Goal: Information Seeking & Learning: Learn about a topic

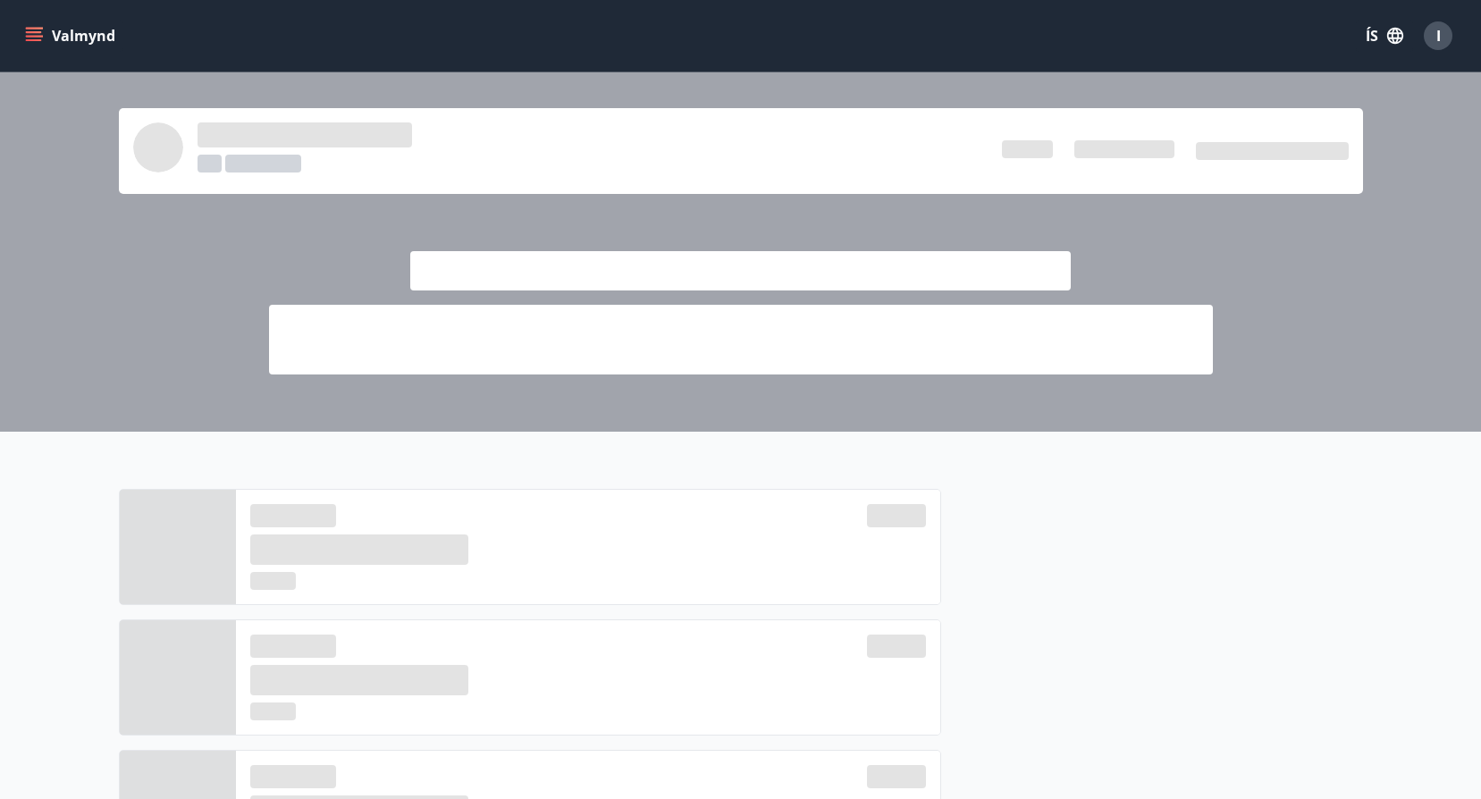
click at [33, 27] on icon "menu" at bounding box center [34, 36] width 18 height 18
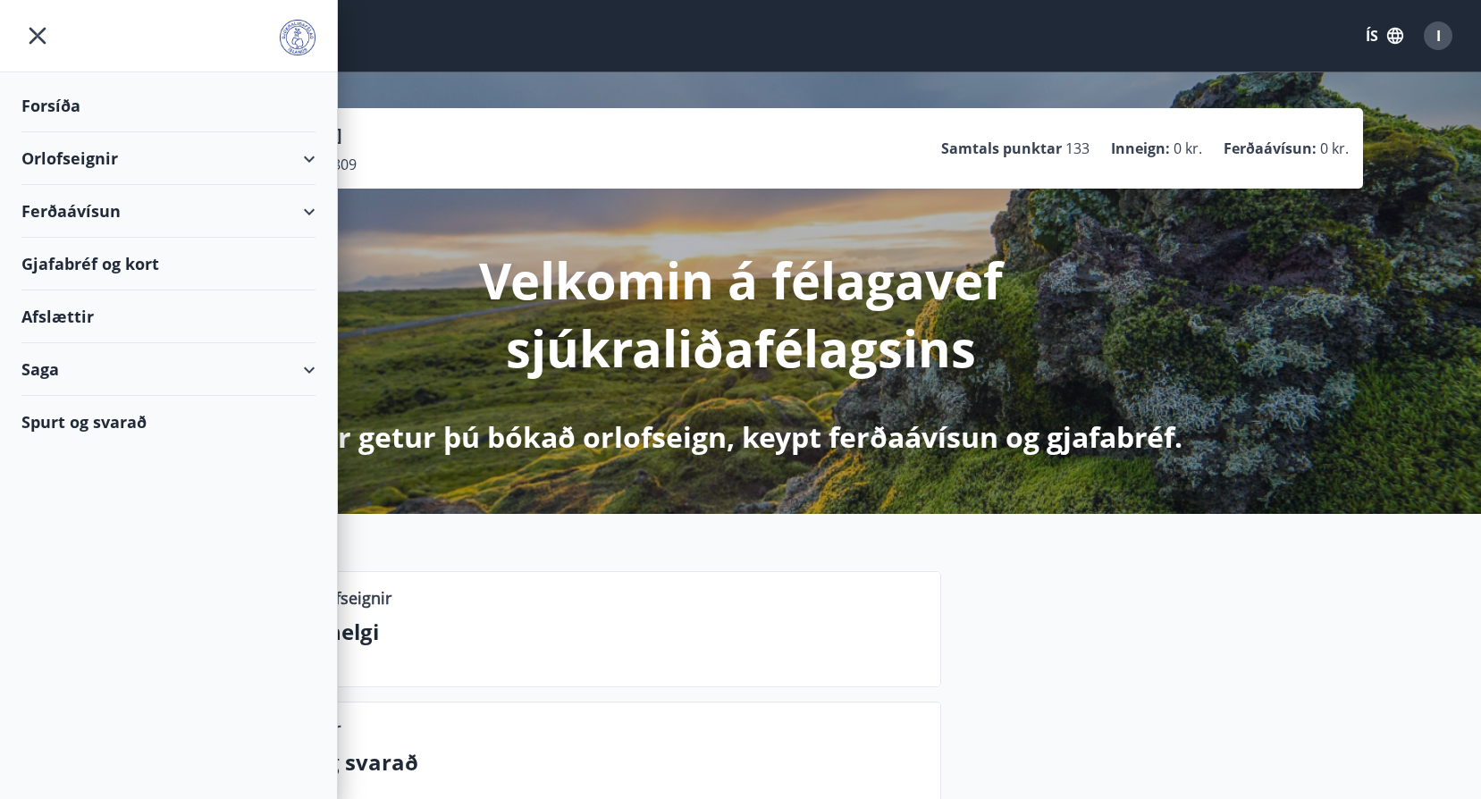
drag, startPoint x: 509, startPoint y: 93, endPoint x: 393, endPoint y: 78, distance: 116.3
click at [509, 94] on div "I Ingunn Þorsteinsdóttir Kennitala 260794-2809 Samtals punktar 133 Inneign : 0 …" at bounding box center [740, 292] width 1481 height 441
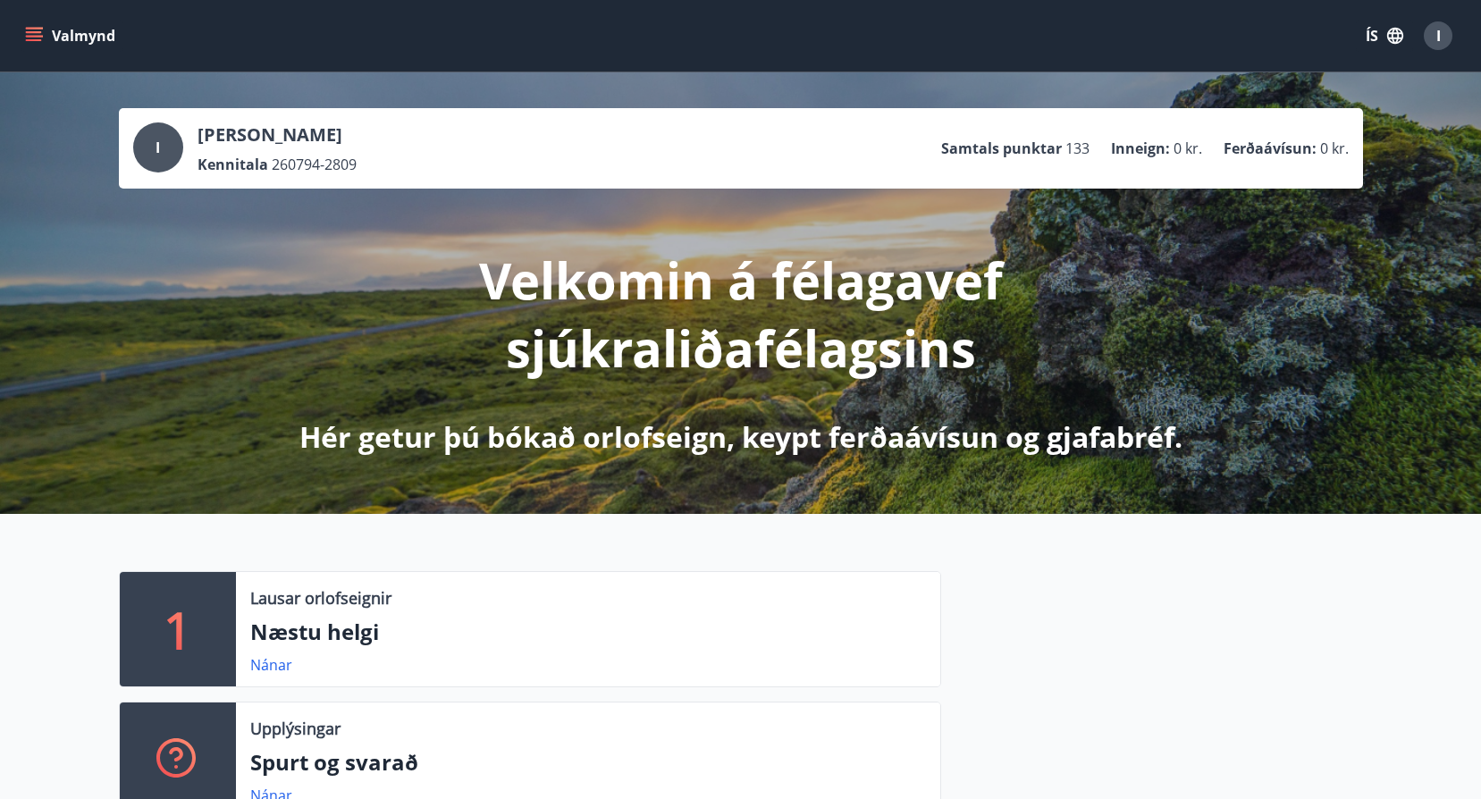
click at [45, 24] on button "Valmynd" at bounding box center [71, 36] width 101 height 32
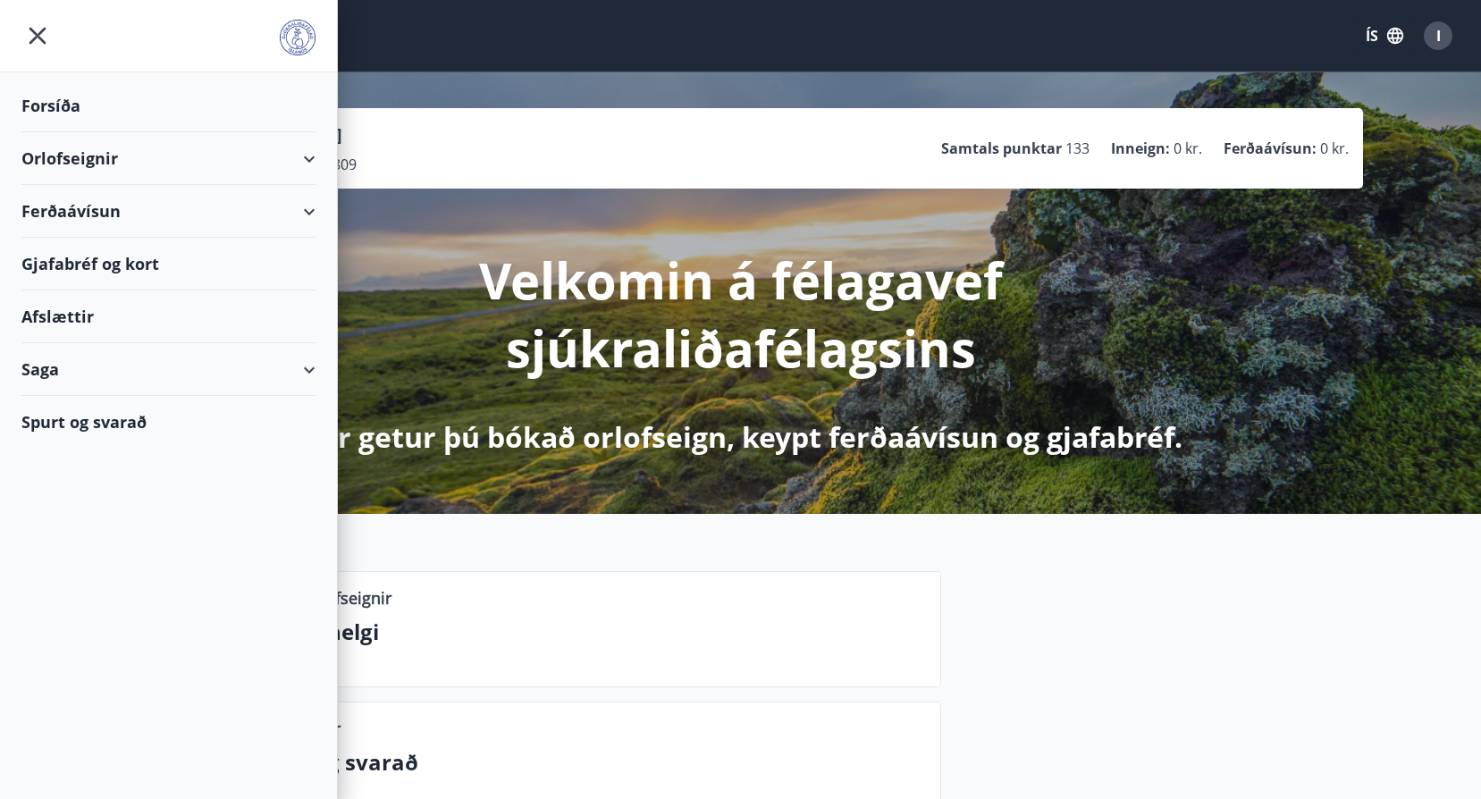
click at [298, 203] on div "Ferðaávísun" at bounding box center [168, 211] width 294 height 53
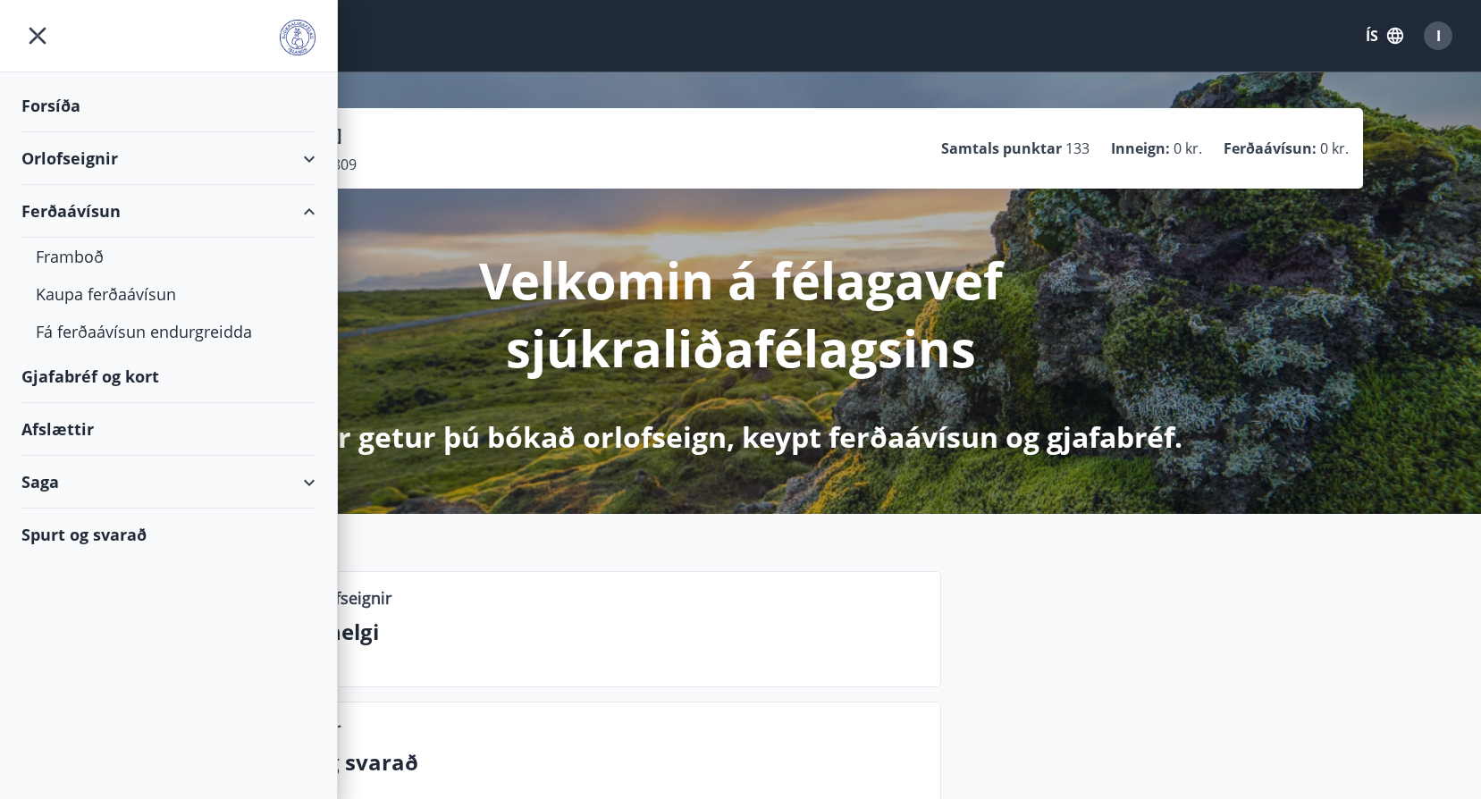
click at [298, 203] on div "Ferðaávísun" at bounding box center [168, 211] width 294 height 53
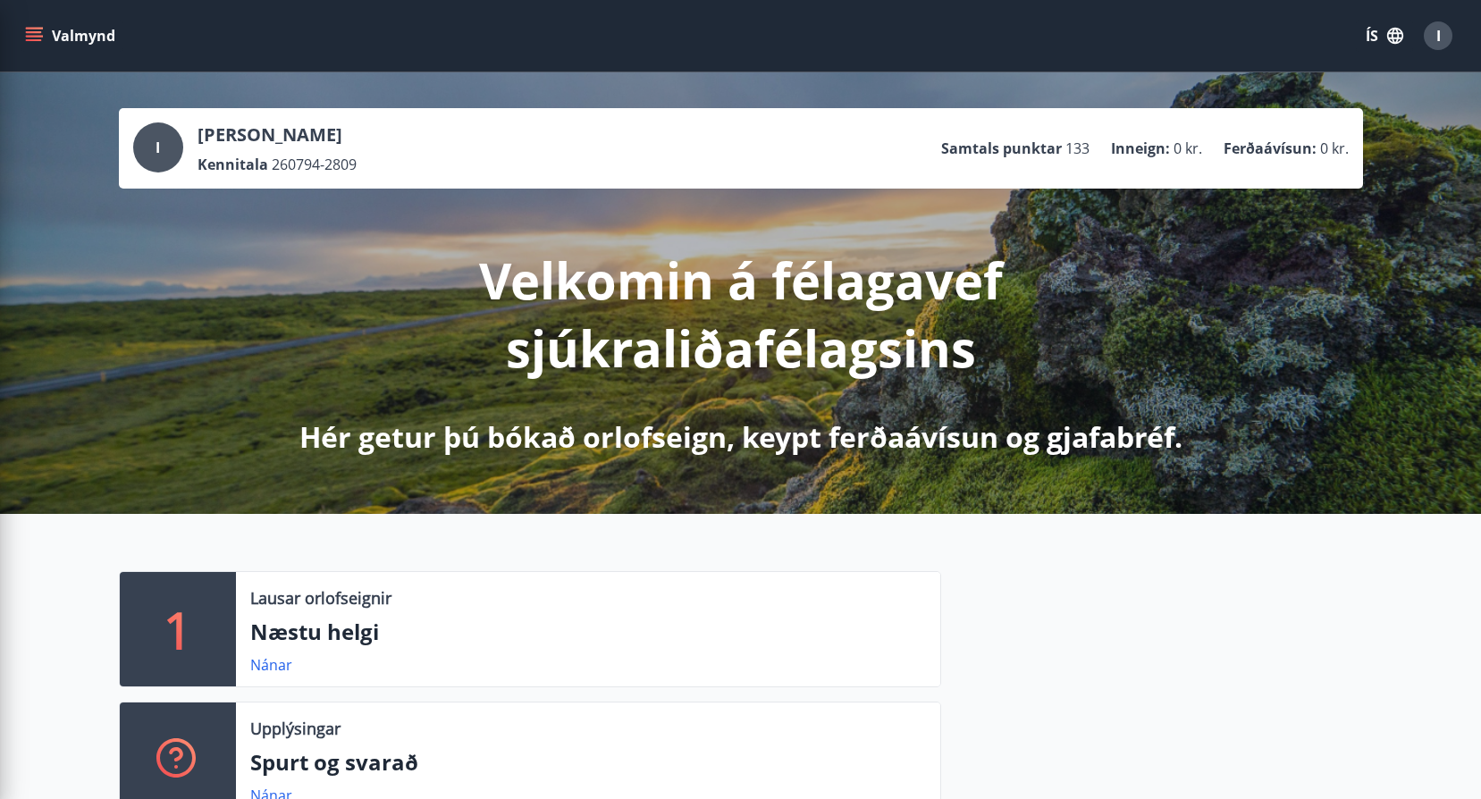
drag, startPoint x: 1302, startPoint y: 231, endPoint x: 1429, endPoint y: 82, distance: 195.2
click at [1307, 230] on div "I Ingunn Þorsteinsdóttir Kennitala 260794-2809 Samtals punktar 133 Inneign : 0 …" at bounding box center [740, 292] width 1481 height 441
click at [69, 29] on button "Valmynd" at bounding box center [71, 36] width 101 height 32
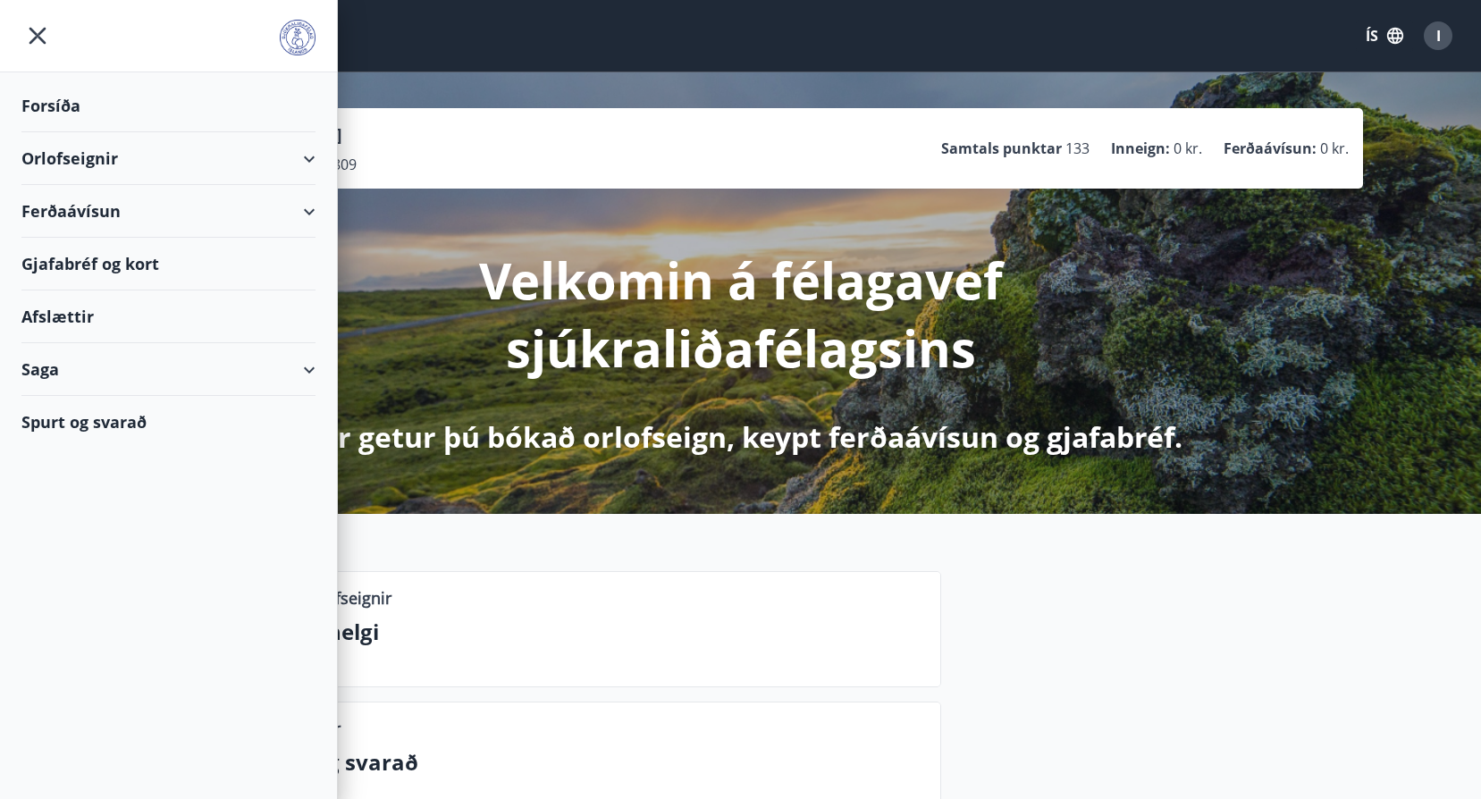
click at [316, 156] on icon at bounding box center [309, 158] width 21 height 21
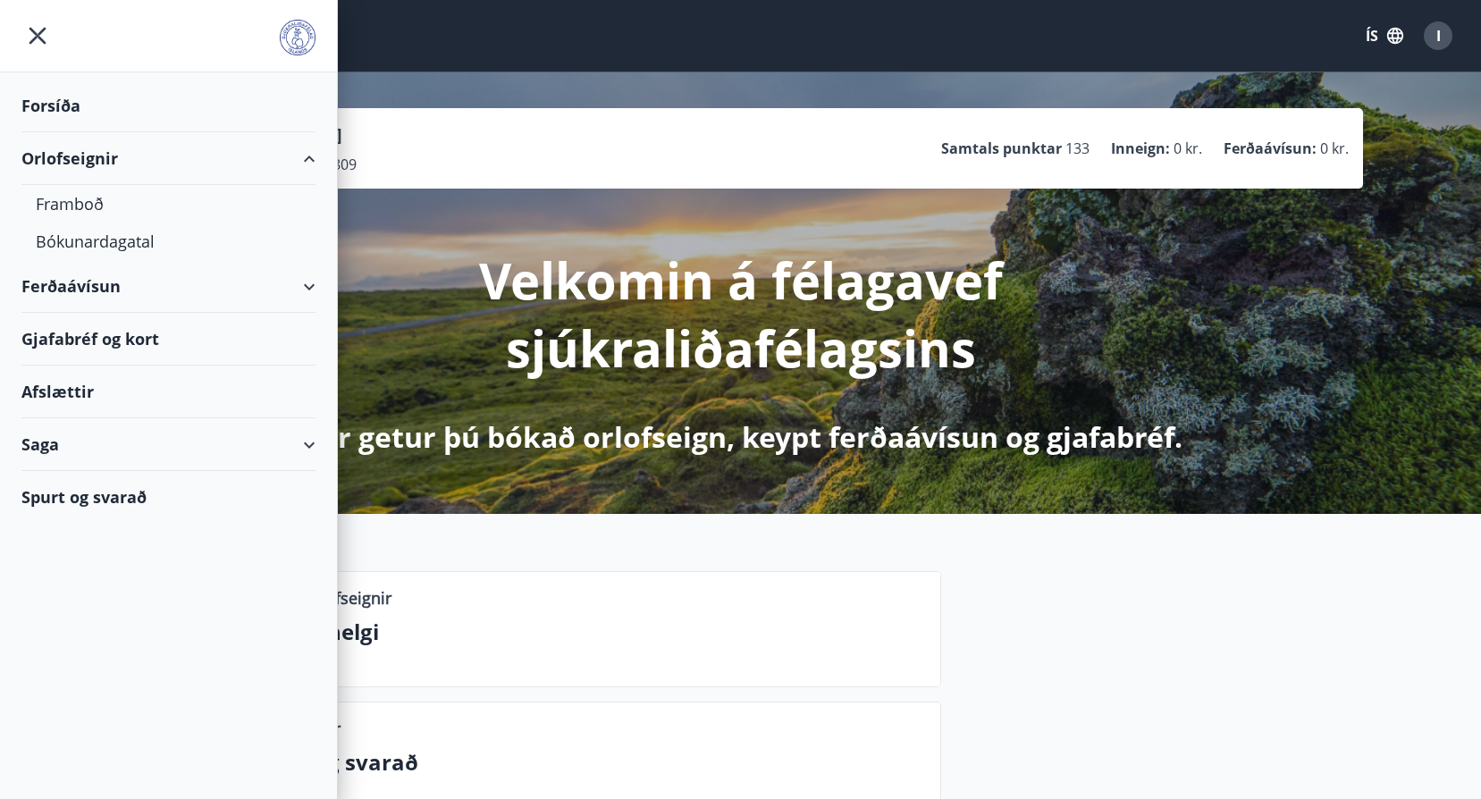
click at [304, 278] on div "Ferðaávísun" at bounding box center [168, 286] width 294 height 53
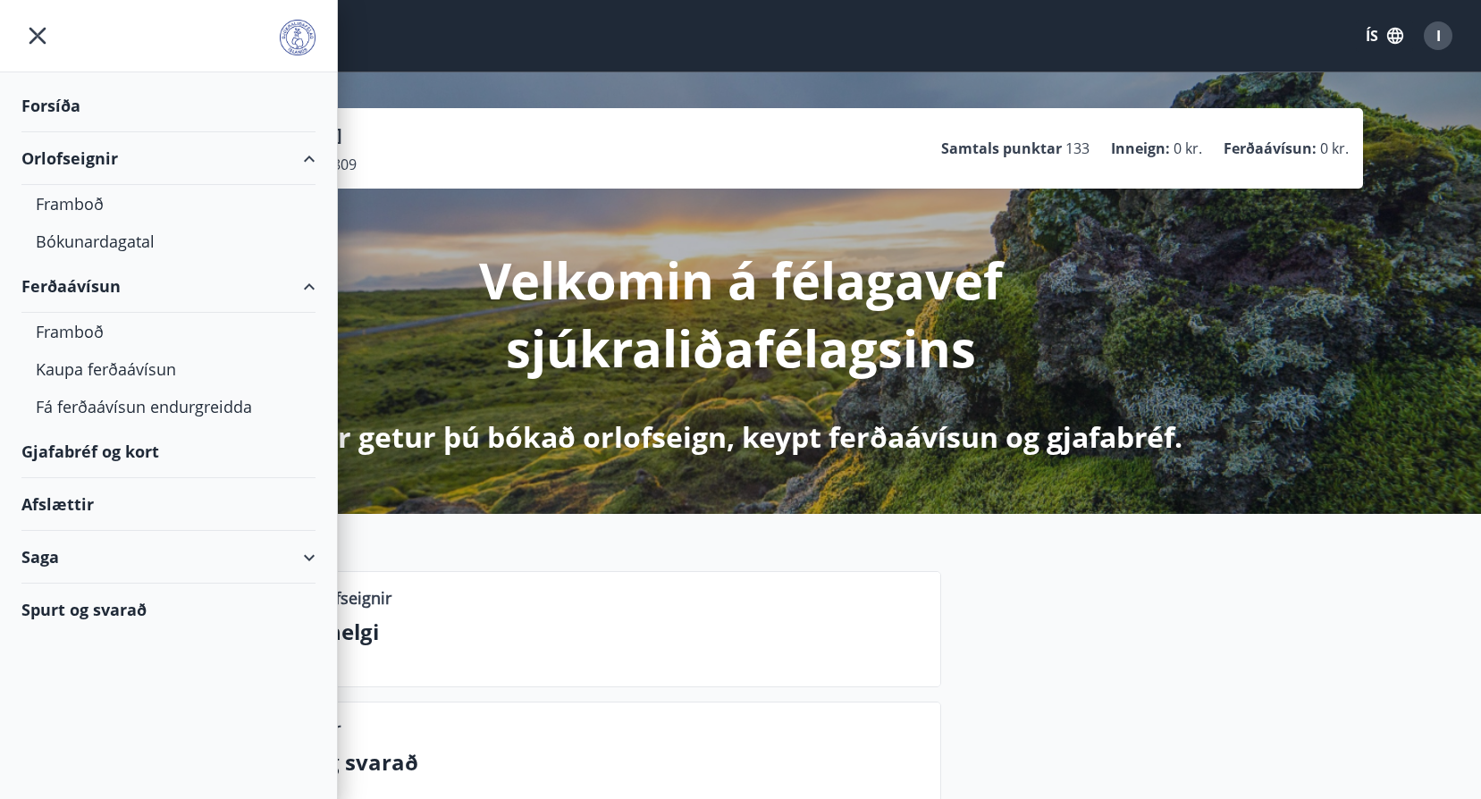
click at [313, 572] on div "Saga" at bounding box center [168, 557] width 294 height 53
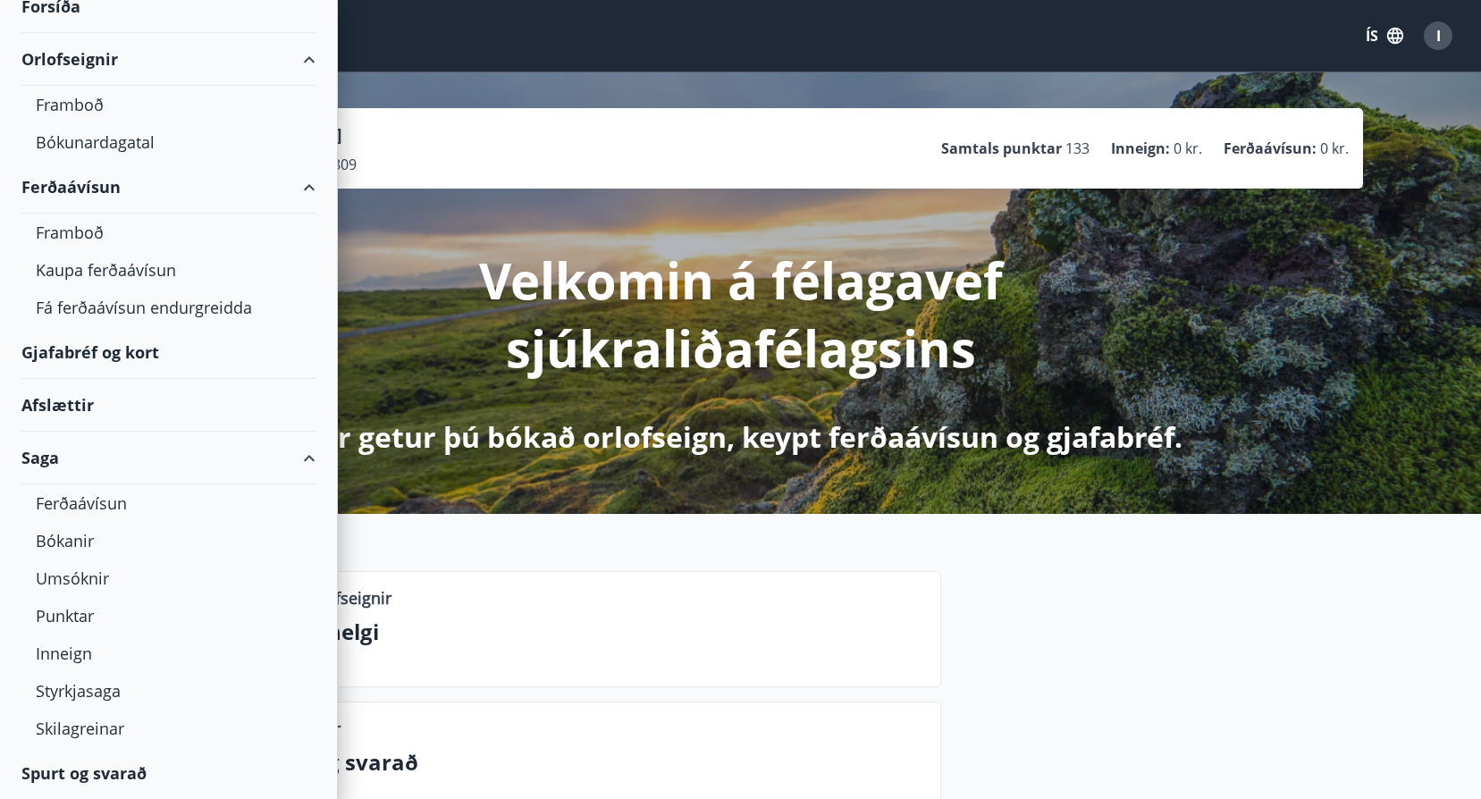
click at [522, 54] on div "Valmynd ÍS I" at bounding box center [740, 35] width 1438 height 43
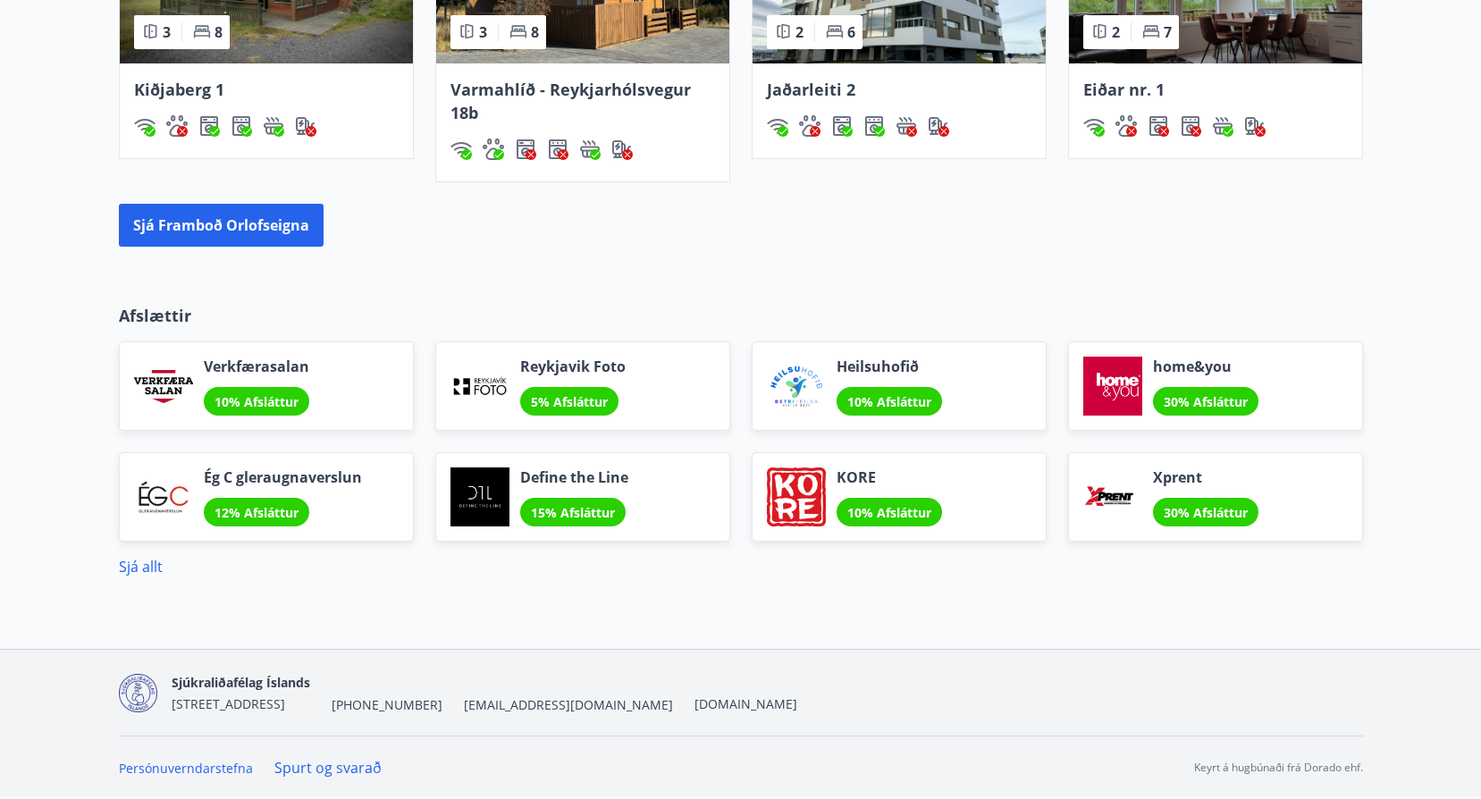
scroll to position [0, 0]
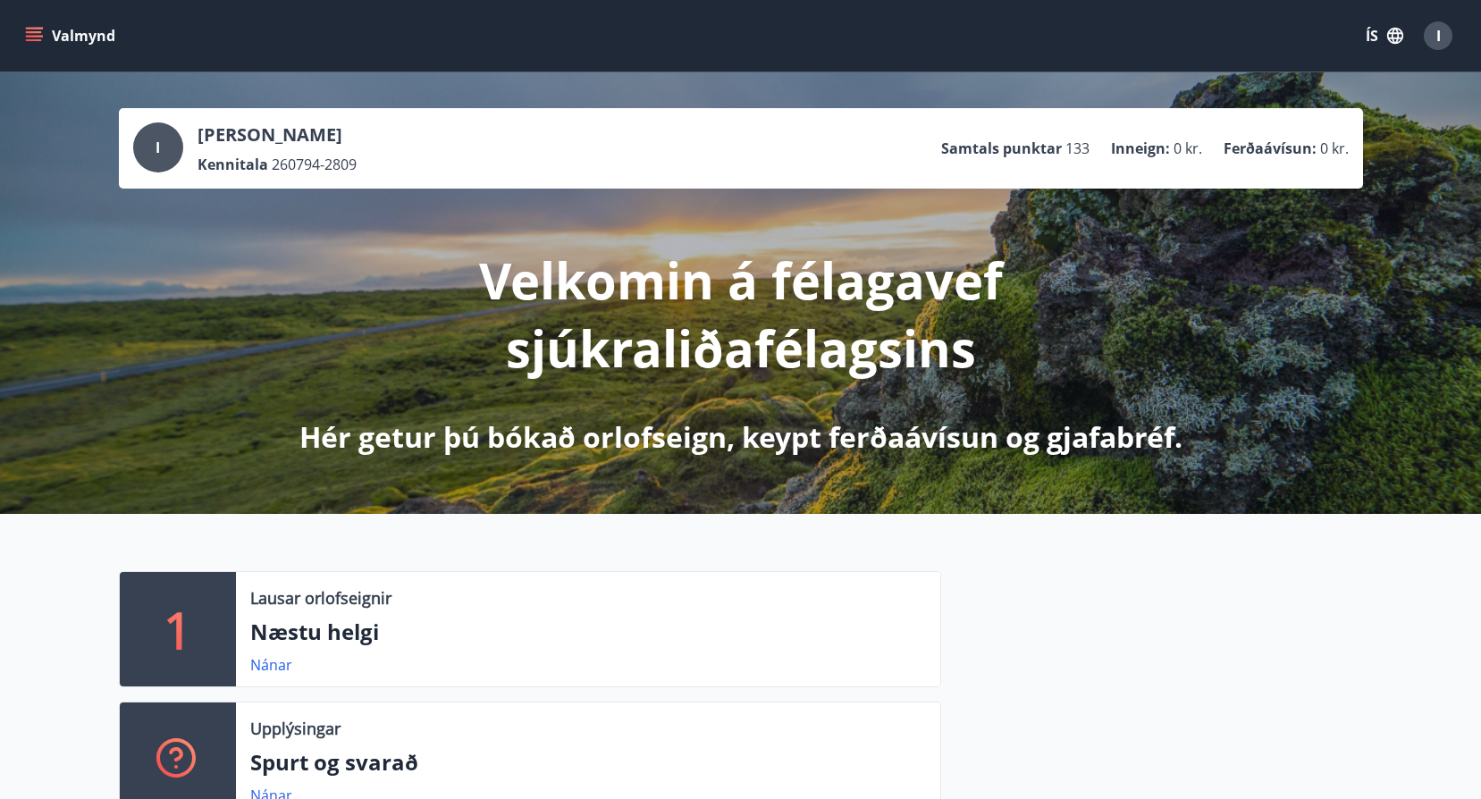
click at [35, 31] on icon "menu" at bounding box center [34, 32] width 16 height 2
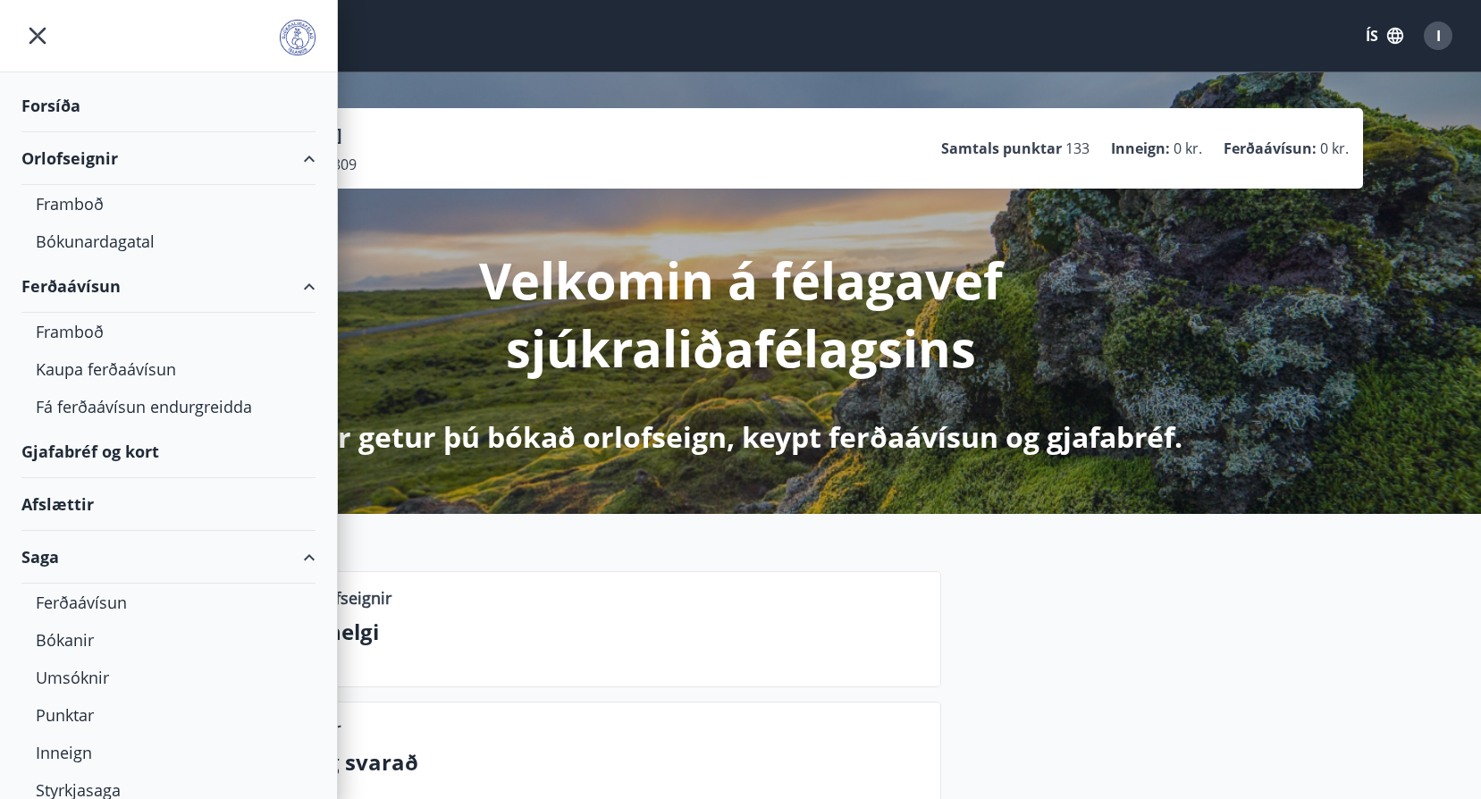
click at [309, 153] on div "Orlofseignir" at bounding box center [168, 158] width 337 height 53
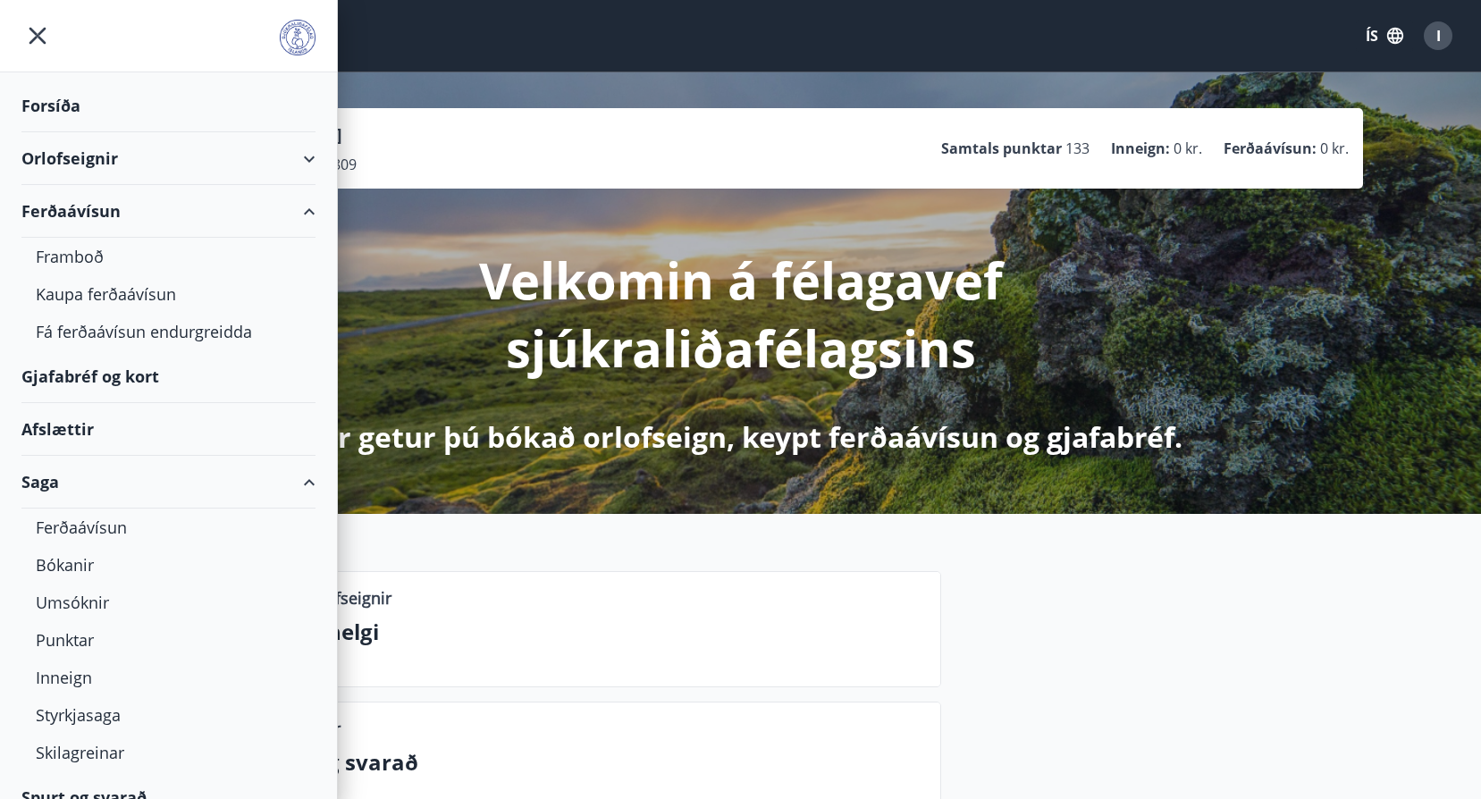
click at [298, 206] on div "Ferðaávísun" at bounding box center [168, 211] width 294 height 53
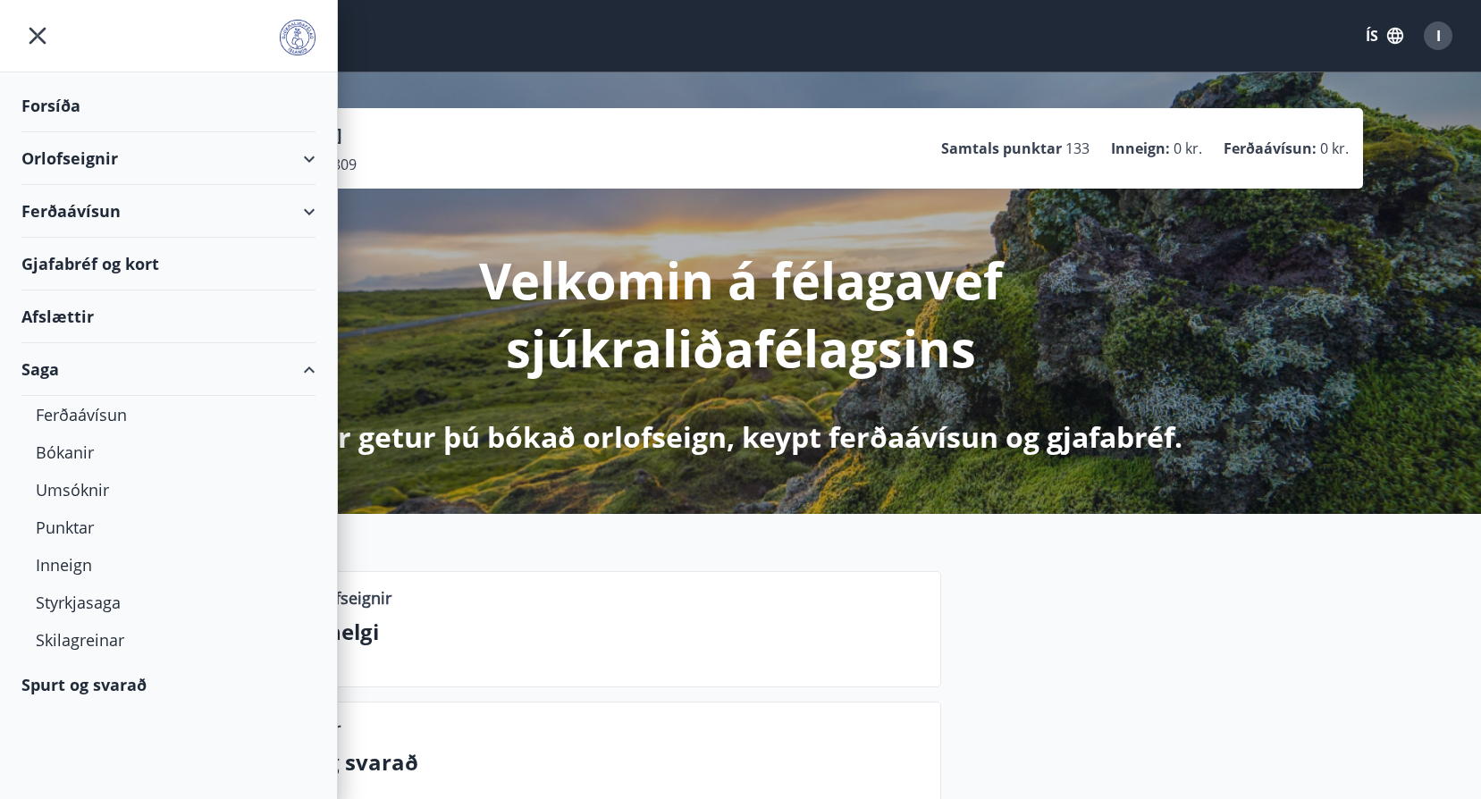
click at [303, 366] on div "Saga" at bounding box center [168, 369] width 294 height 53
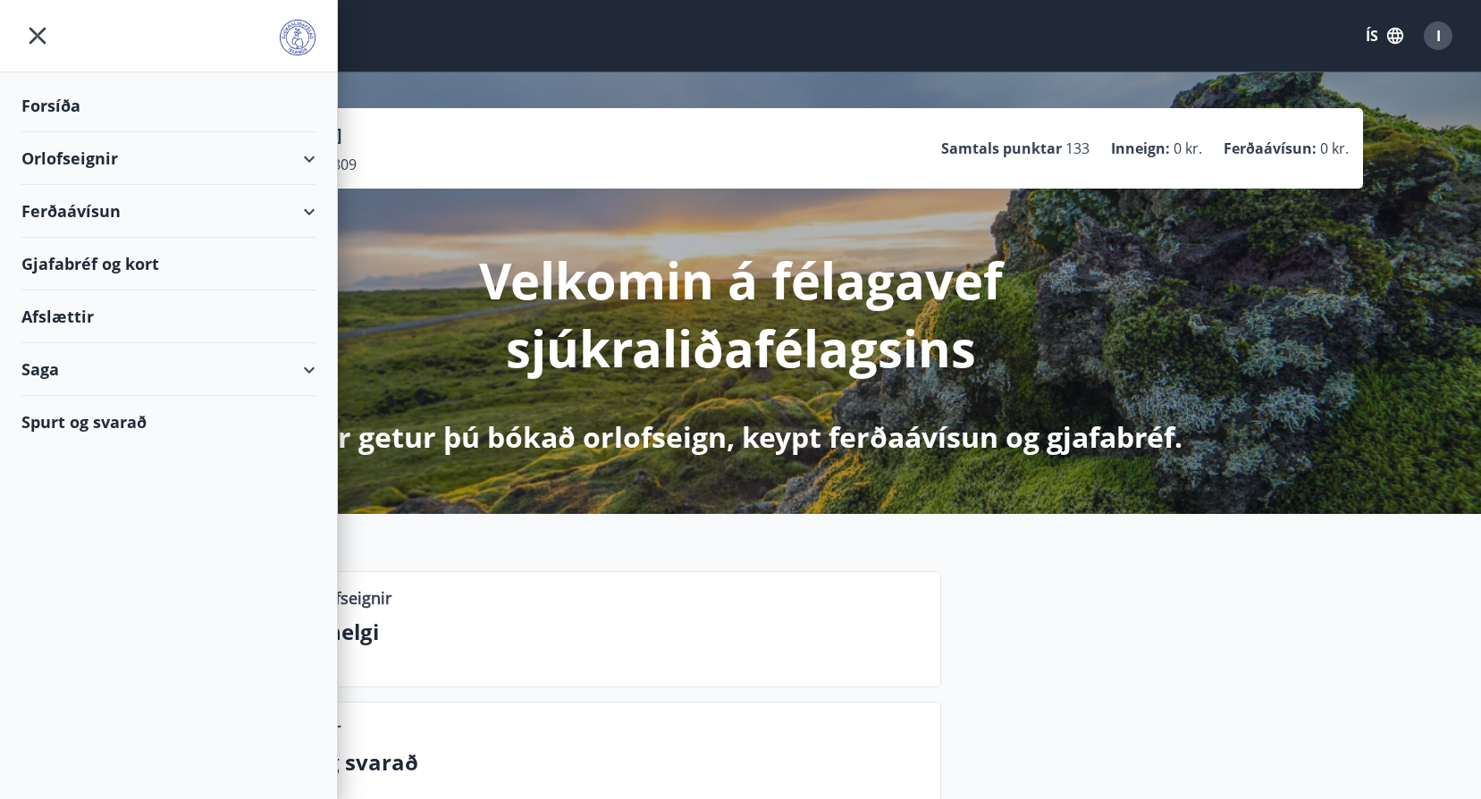
click at [533, 30] on div "Valmynd ÍS I" at bounding box center [740, 35] width 1438 height 43
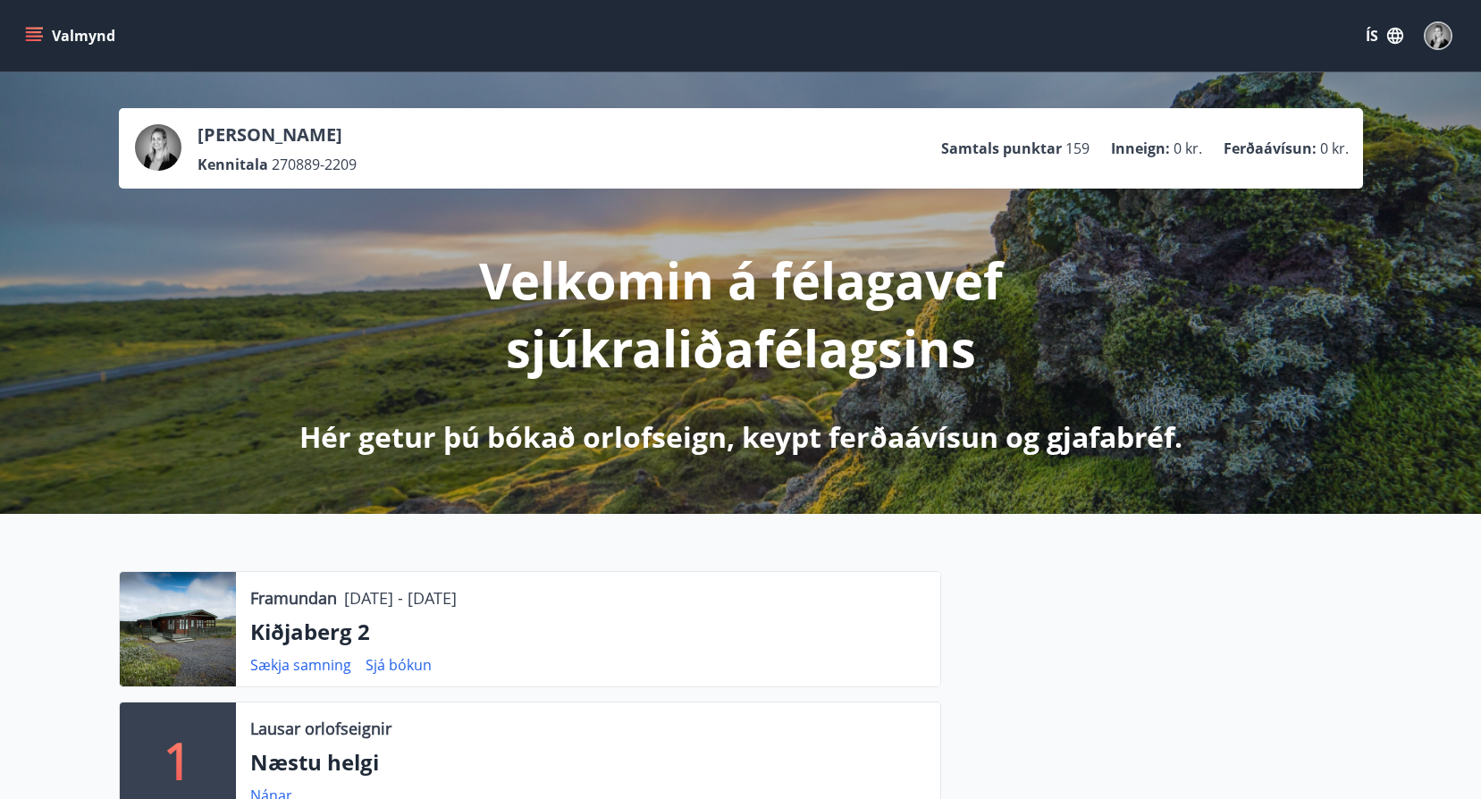
click at [21, 29] on button "Valmynd" at bounding box center [71, 36] width 101 height 32
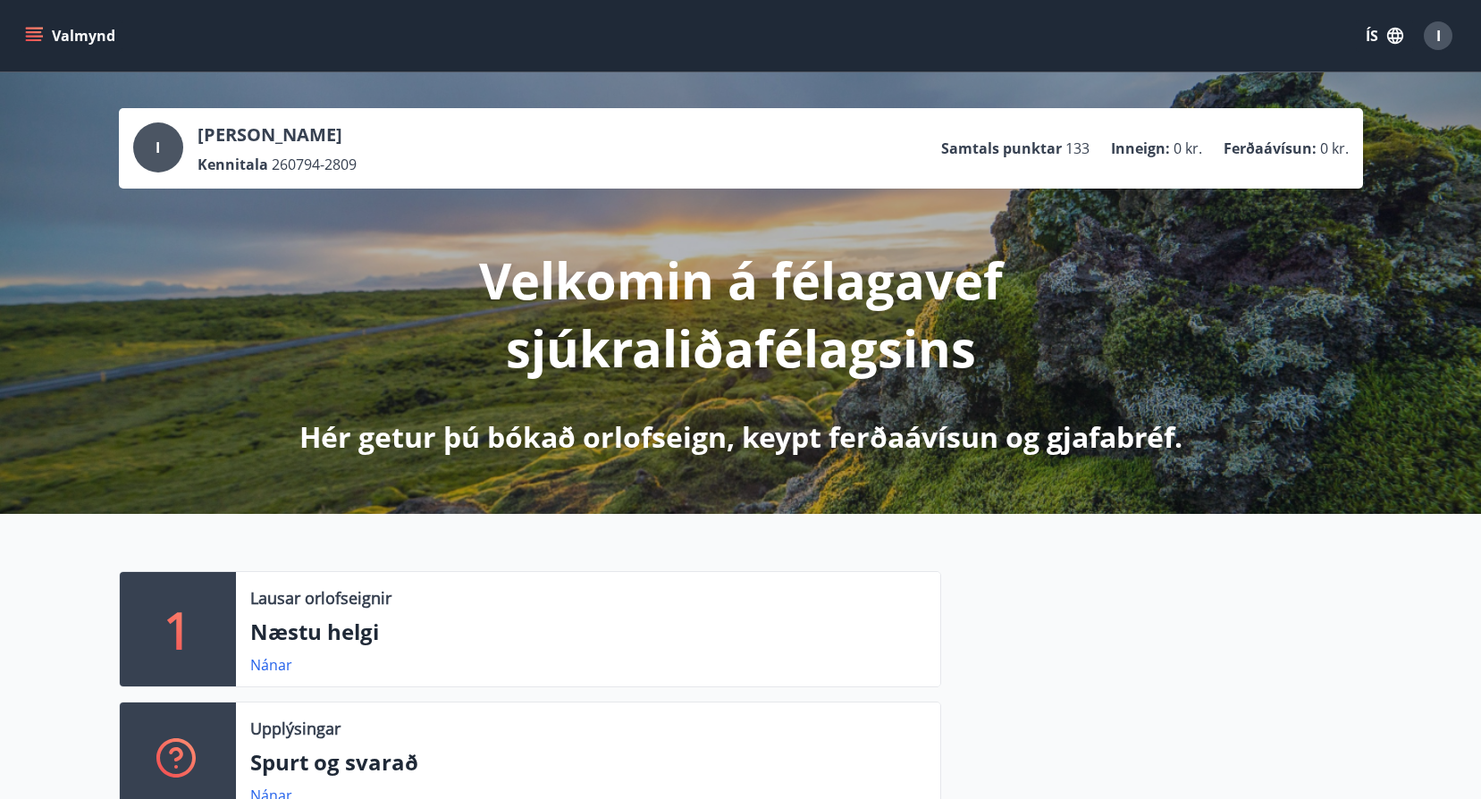
click at [34, 29] on icon "menu" at bounding box center [36, 29] width 20 height 2
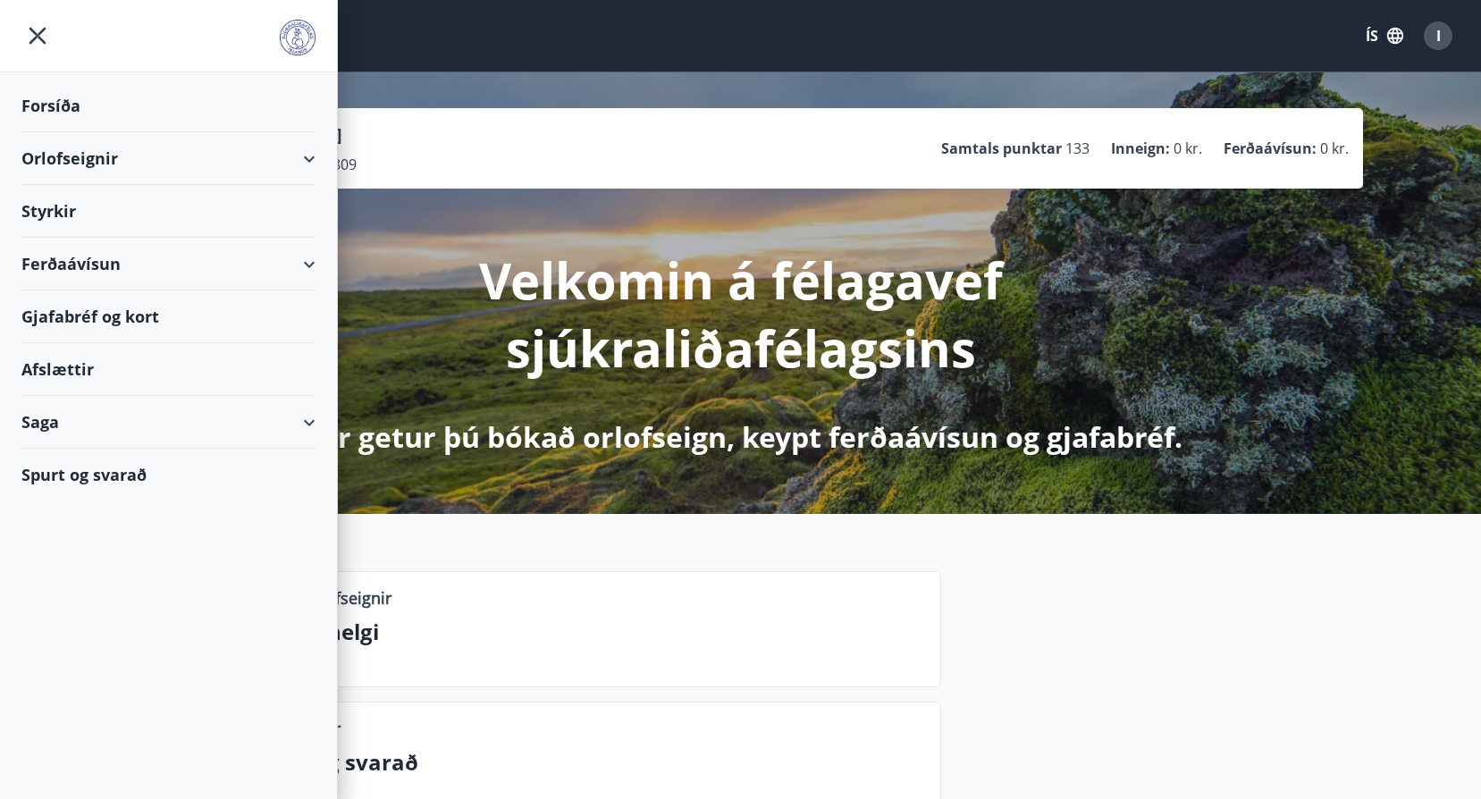
click at [64, 208] on div "Styrkir" at bounding box center [168, 211] width 294 height 53
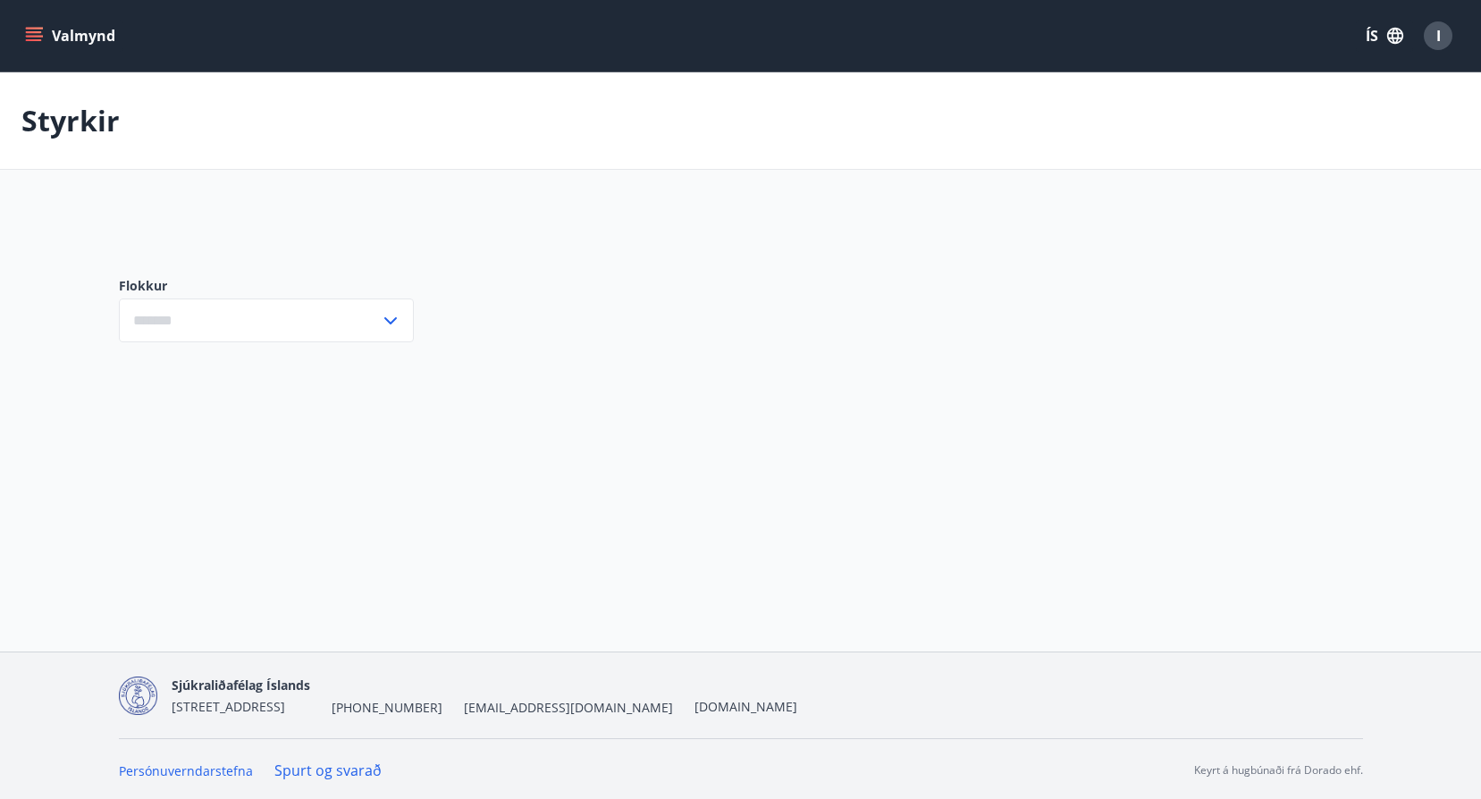
type input "***"
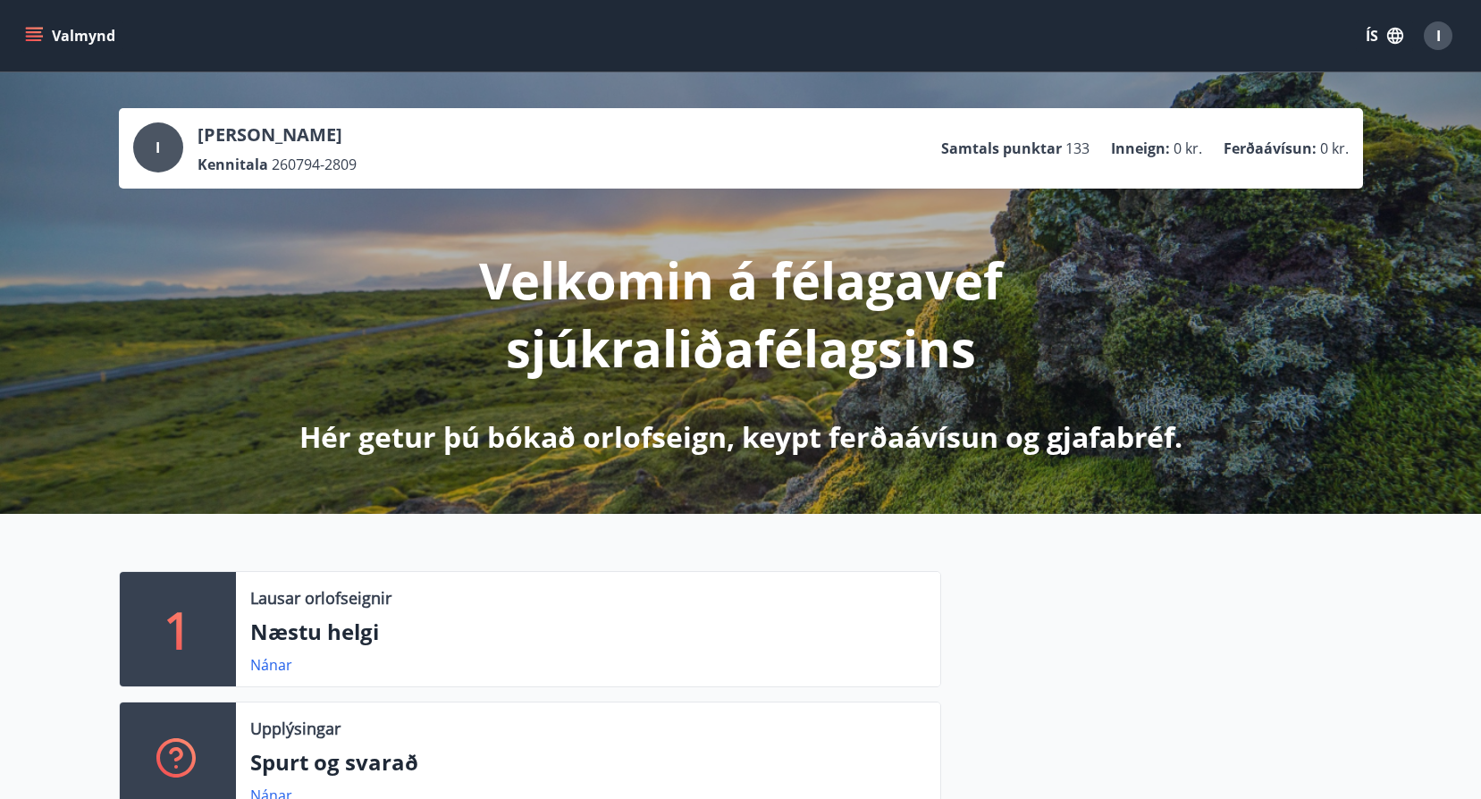
click at [19, 26] on div "Valmynd ÍS I" at bounding box center [740, 35] width 1481 height 71
click at [20, 29] on div "Valmynd ÍS I" at bounding box center [740, 35] width 1481 height 71
click at [34, 32] on icon "menu" at bounding box center [34, 32] width 16 height 2
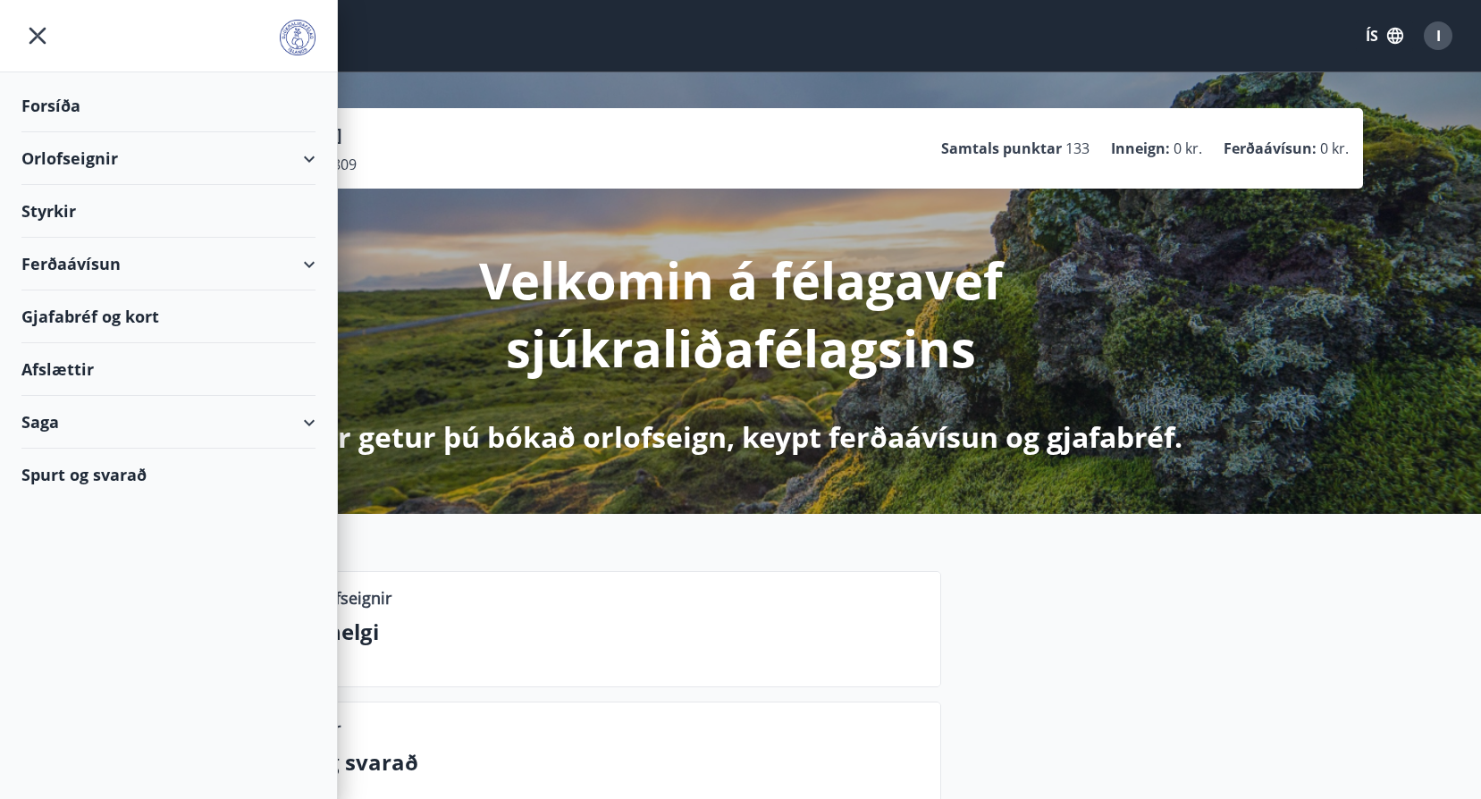
click at [67, 223] on div "Styrkir" at bounding box center [168, 211] width 294 height 53
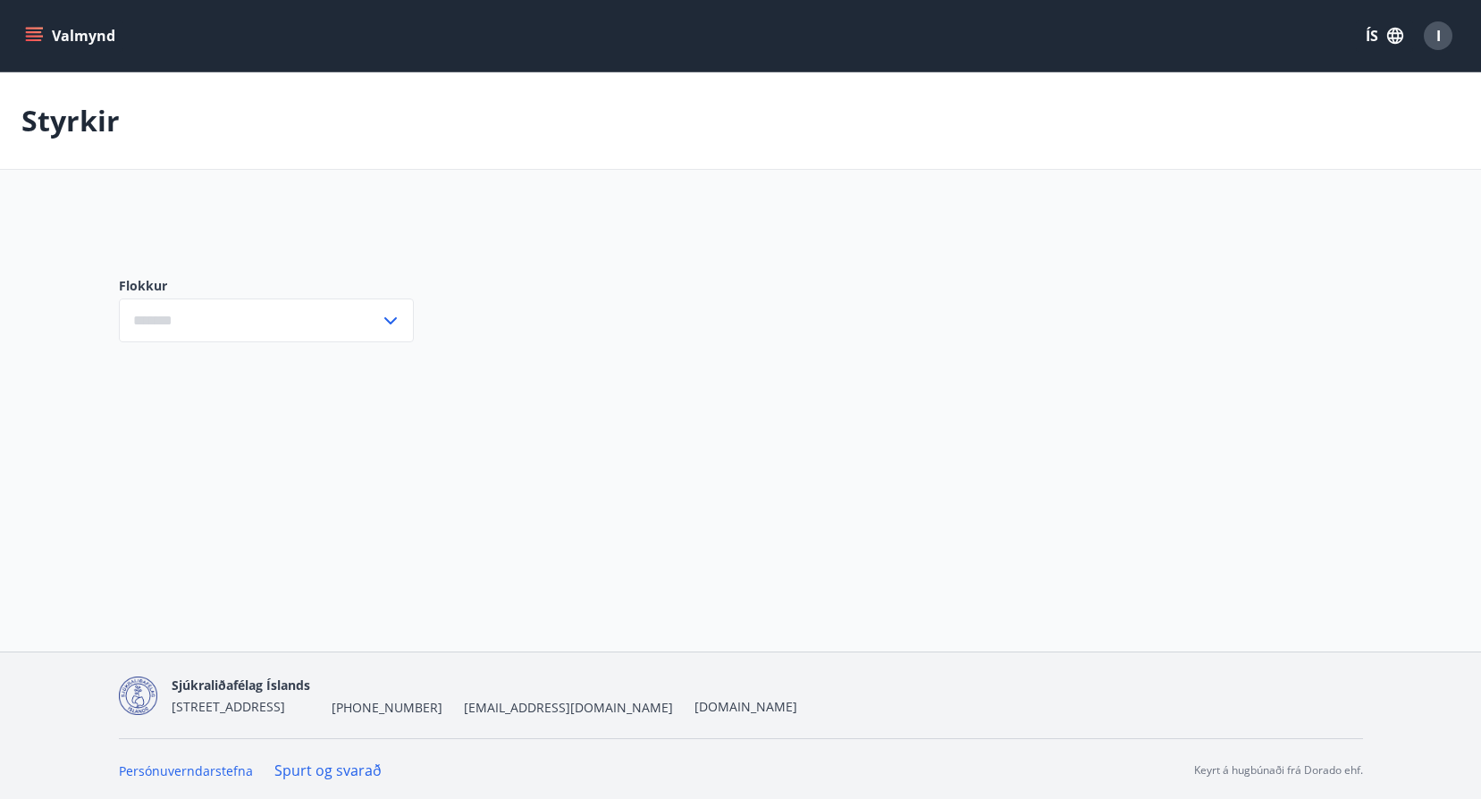
type input "***"
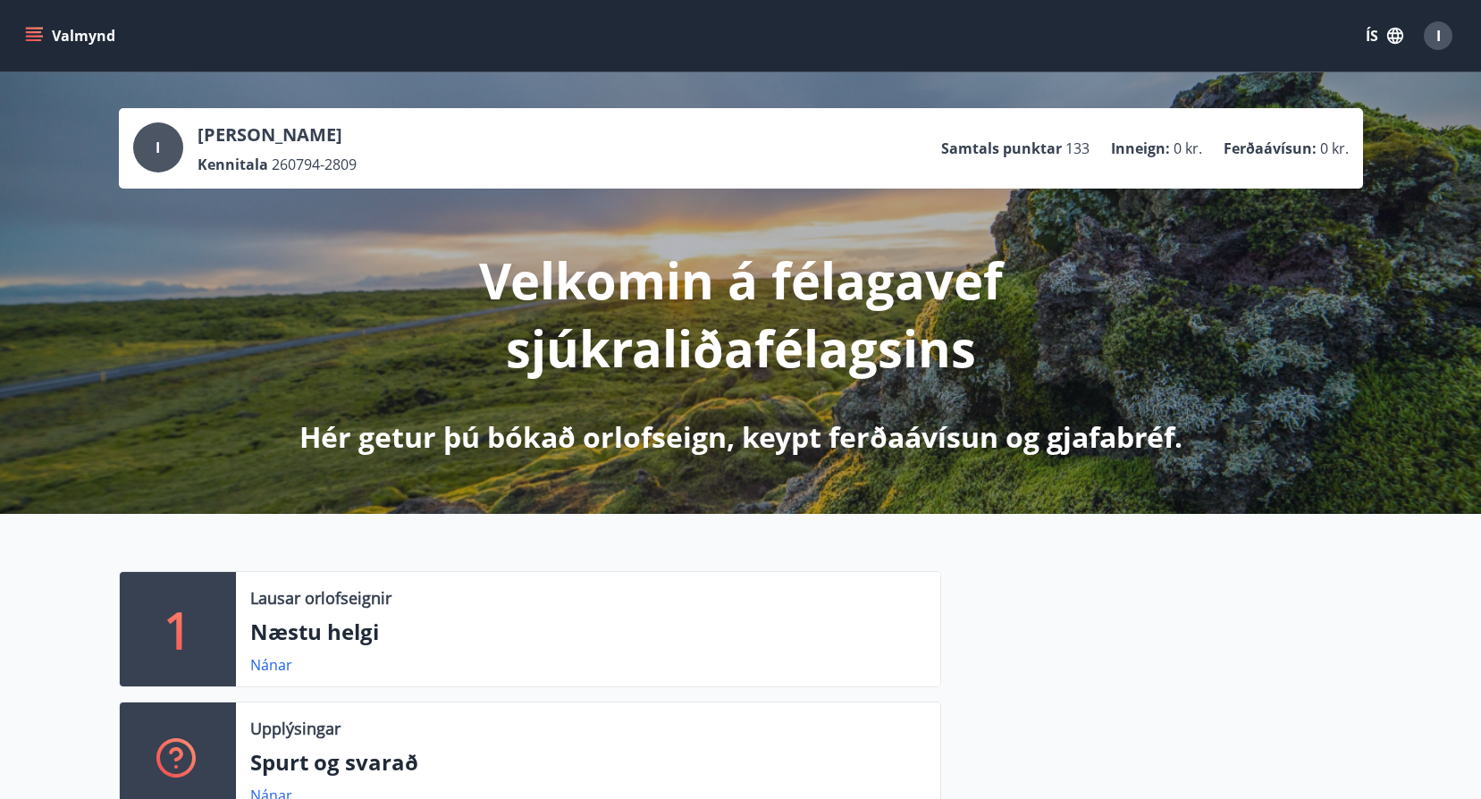
click at [31, 33] on icon "menu" at bounding box center [34, 32] width 16 height 2
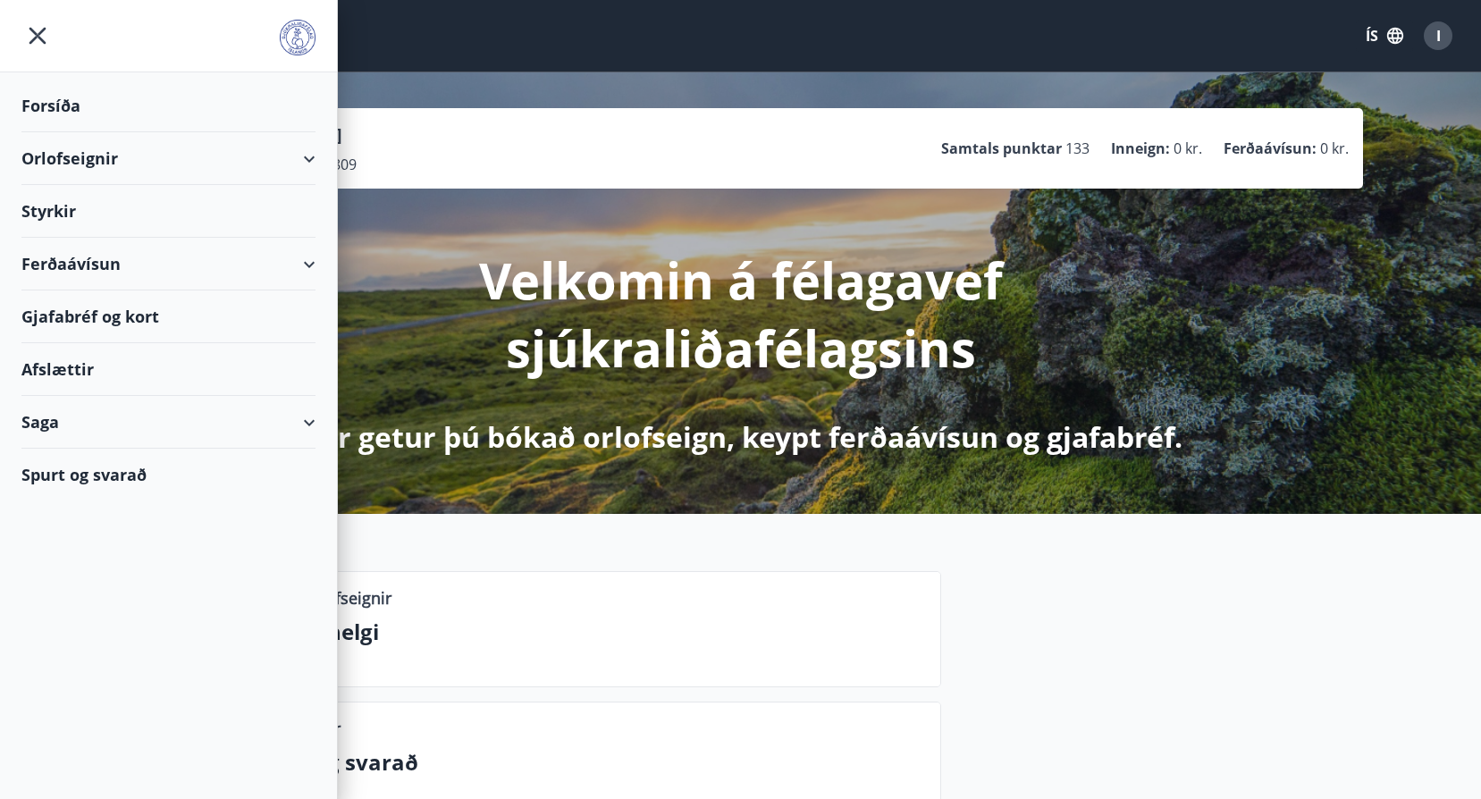
click at [122, 215] on div "Styrkir" at bounding box center [168, 211] width 294 height 53
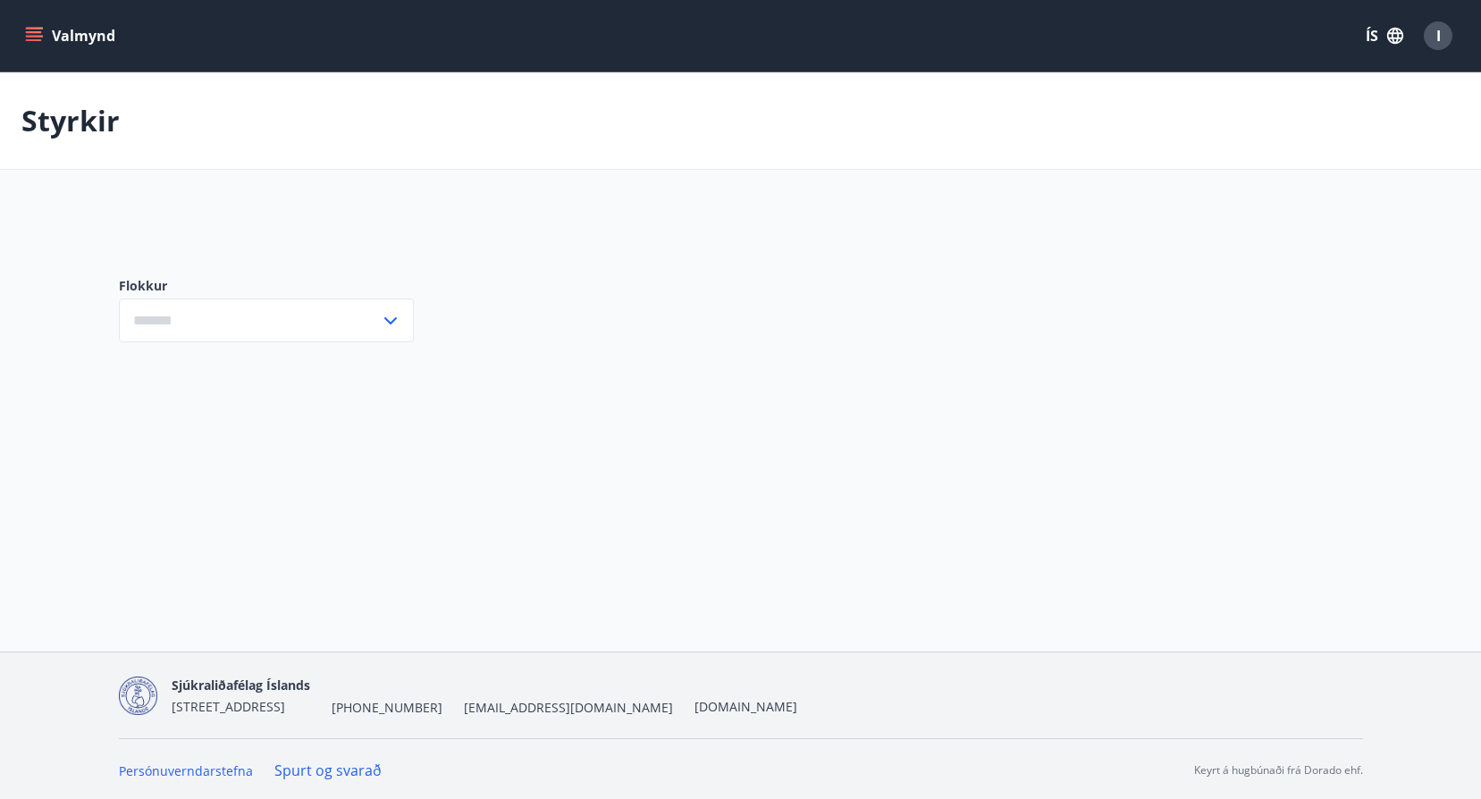
type input "***"
